Goal: Task Accomplishment & Management: Manage account settings

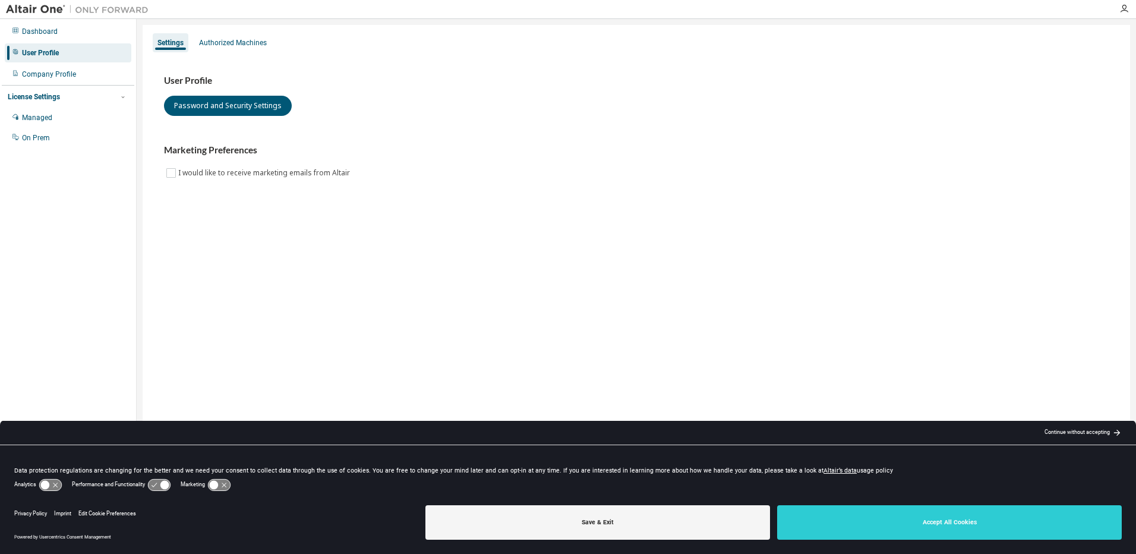
click at [595, 529] on button "Save & Exit" at bounding box center [597, 522] width 345 height 34
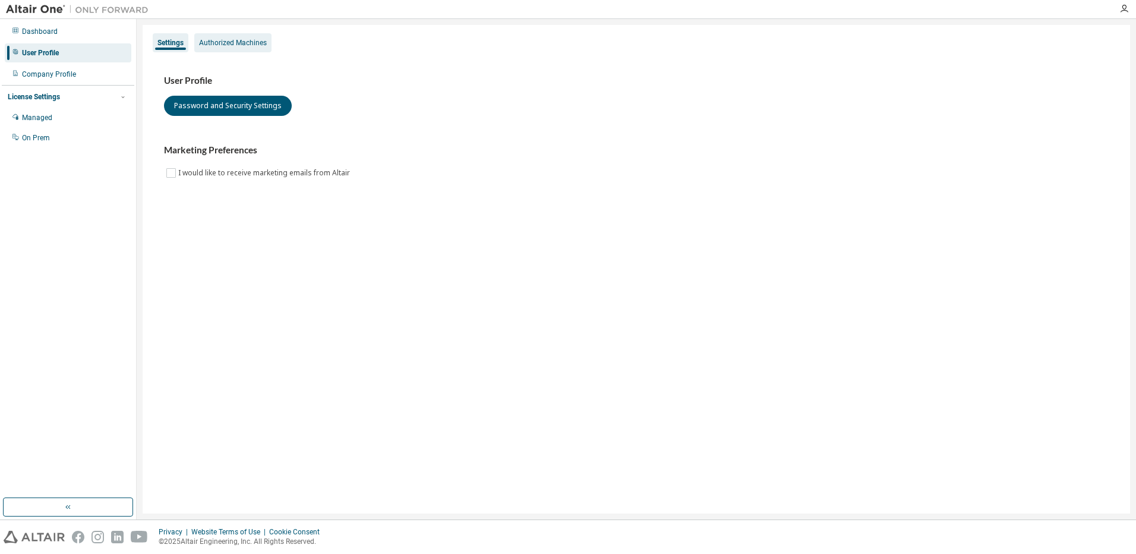
click at [253, 49] on div "Authorized Machines" at bounding box center [232, 42] width 77 height 19
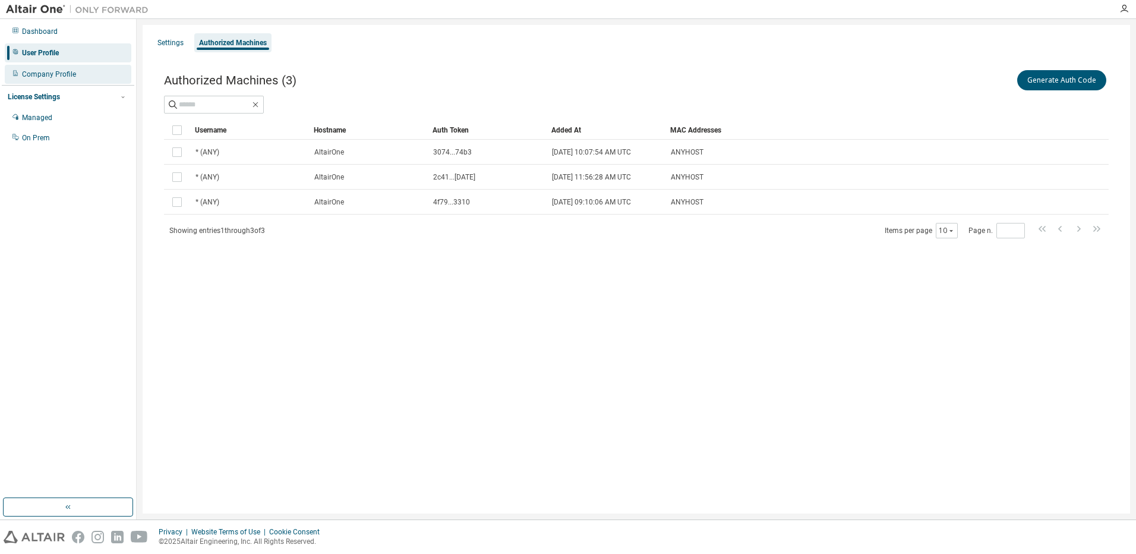
click at [62, 76] on div "Company Profile" at bounding box center [49, 75] width 54 height 10
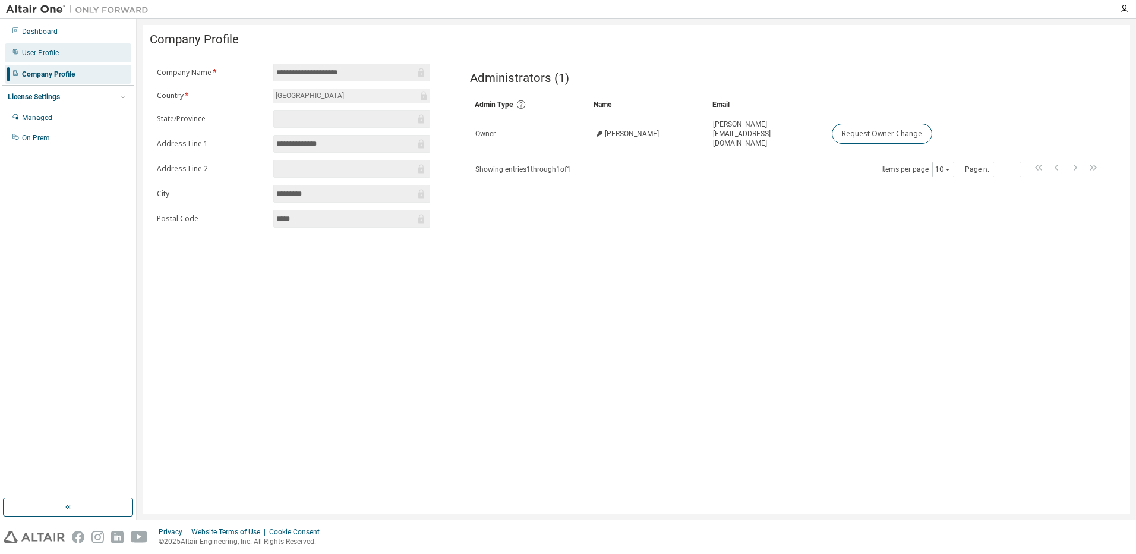
click at [49, 54] on div "User Profile" at bounding box center [40, 53] width 37 height 10
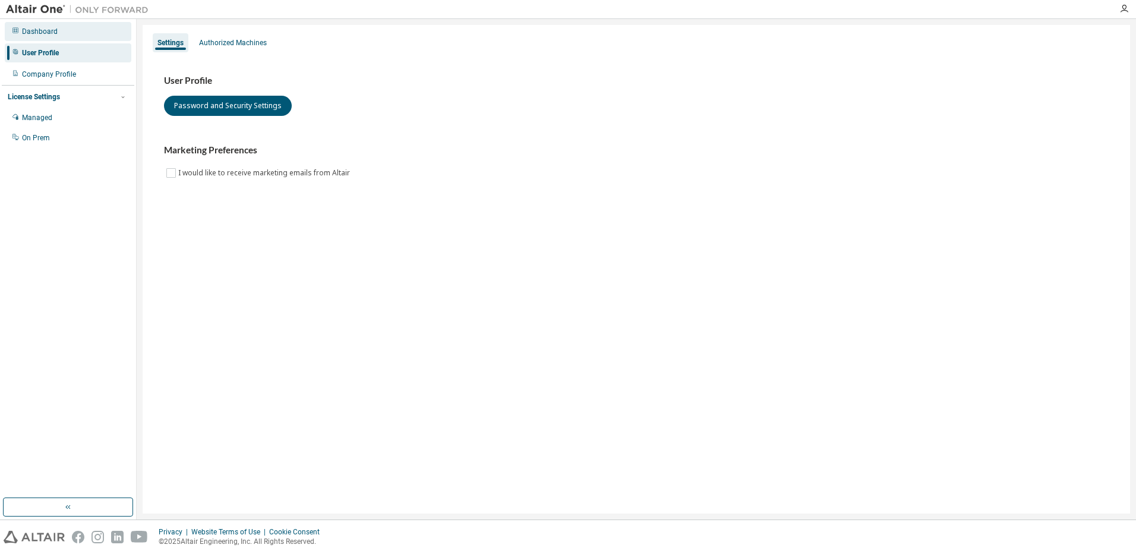
click at [49, 34] on div "Dashboard" at bounding box center [40, 32] width 36 height 10
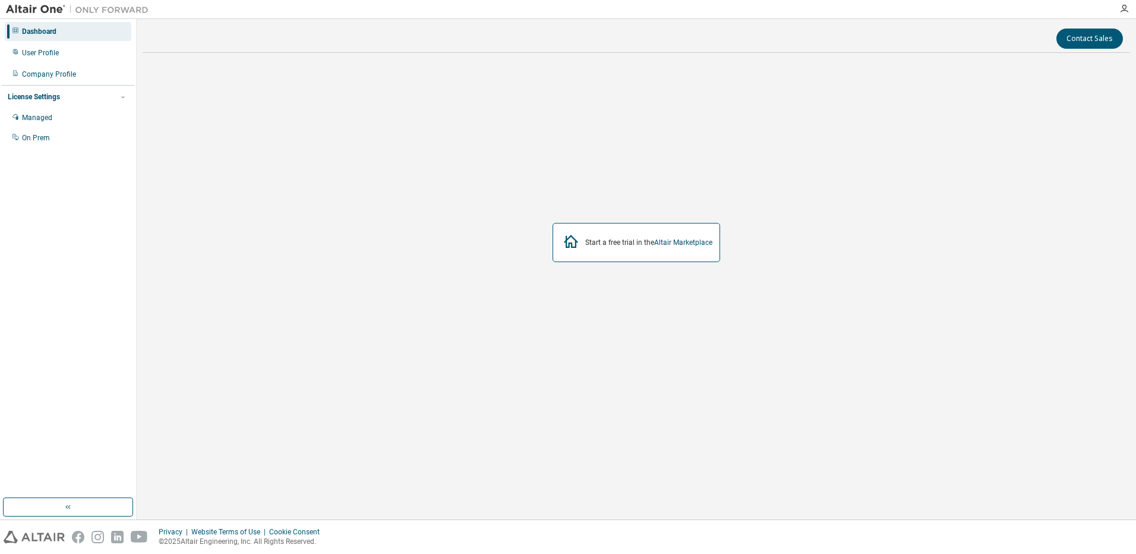
click at [30, 13] on img at bounding box center [80, 10] width 149 height 12
click at [48, 54] on div "User Profile" at bounding box center [40, 53] width 37 height 10
